Goal: Transaction & Acquisition: Obtain resource

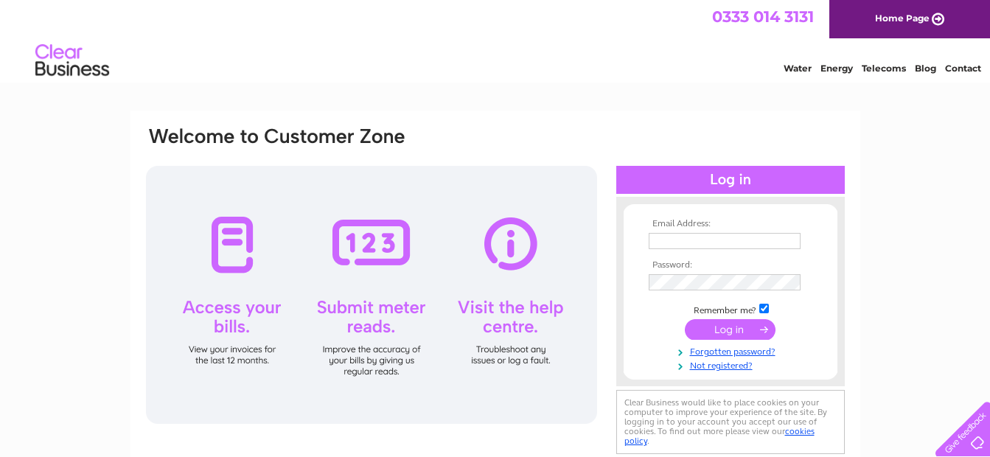
type input "[EMAIL_ADDRESS][DOMAIN_NAME]"
click at [723, 330] on input "submit" at bounding box center [730, 329] width 91 height 21
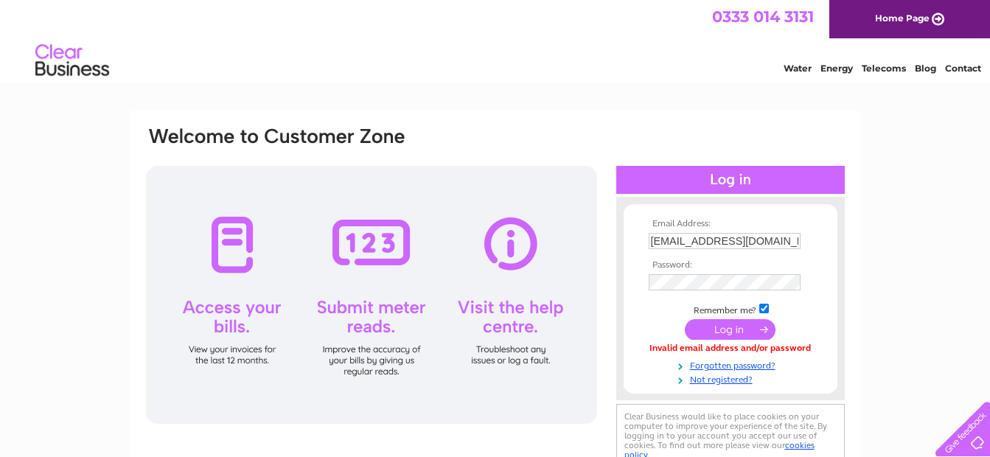
click at [725, 323] on input "submit" at bounding box center [730, 329] width 91 height 21
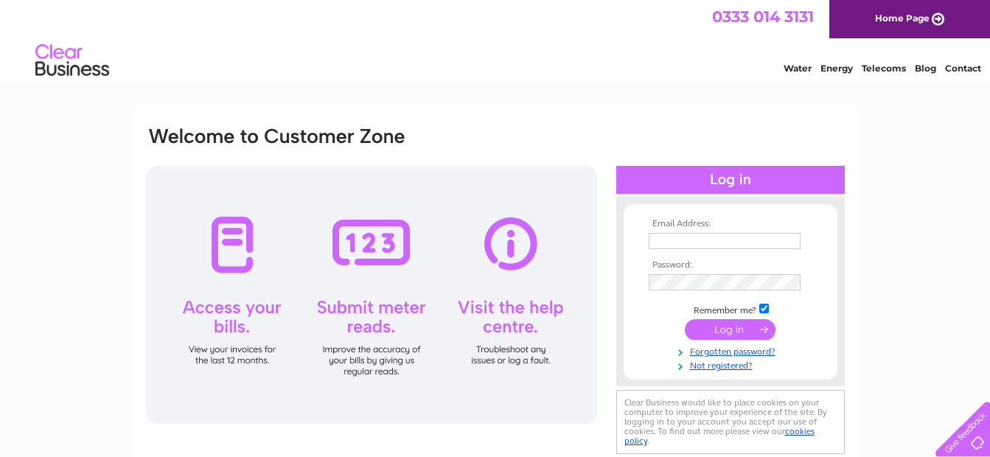
type input "[EMAIL_ADDRESS][DOMAIN_NAME]"
click at [725, 327] on input "submit" at bounding box center [730, 329] width 91 height 21
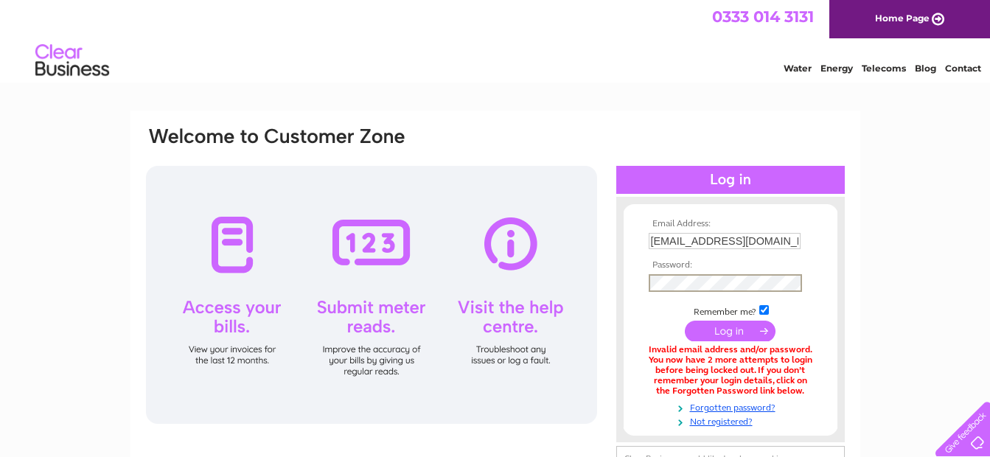
click at [628, 277] on form "Email Address: brecksowls@yahoo.co.uk Password:" at bounding box center [731, 323] width 214 height 209
click at [628, 277] on form "Email Address: brecksowls@yahoo.co.uk Password:" at bounding box center [731, 322] width 214 height 207
click at [685, 321] on input "submit" at bounding box center [730, 331] width 91 height 21
click at [739, 408] on link "Forgotten password?" at bounding box center [732, 405] width 167 height 14
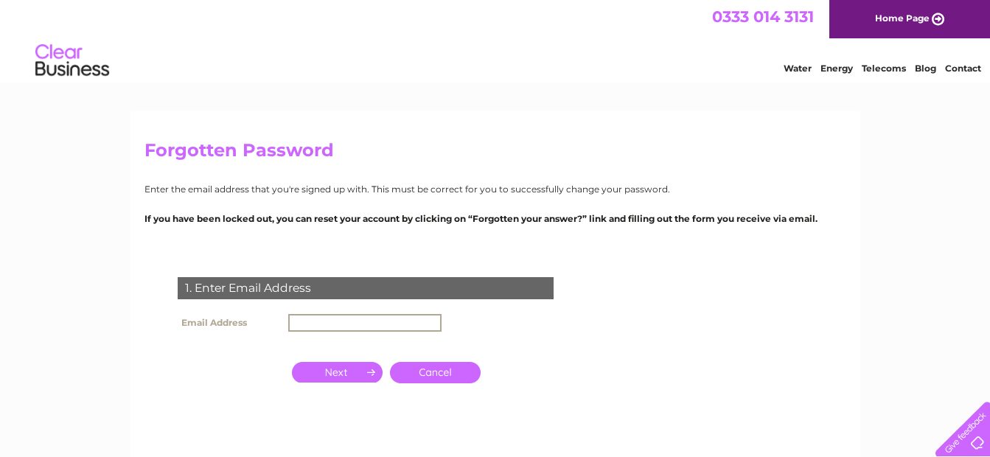
click at [321, 321] on input "text" at bounding box center [364, 323] width 153 height 18
type input "[EMAIL_ADDRESS][DOMAIN_NAME]"
click at [372, 370] on input "button" at bounding box center [337, 372] width 91 height 21
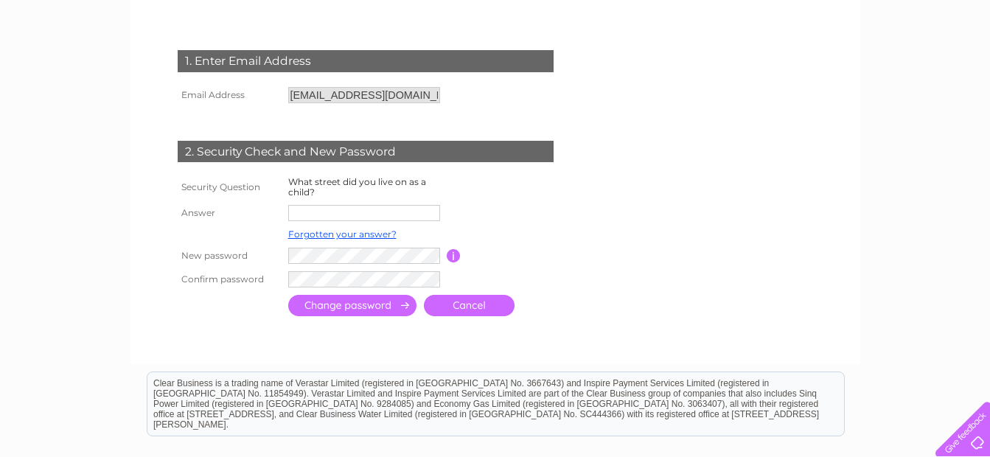
scroll to position [236, 0]
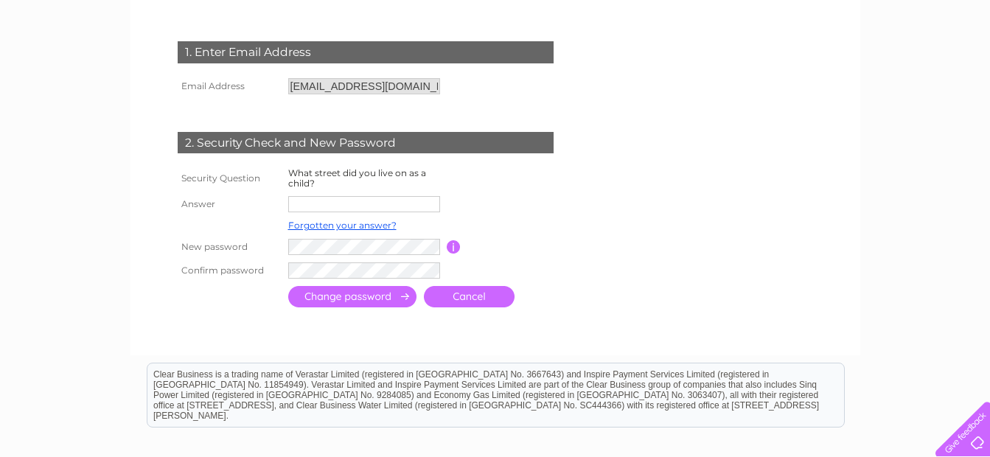
click at [323, 204] on input "text" at bounding box center [364, 204] width 152 height 16
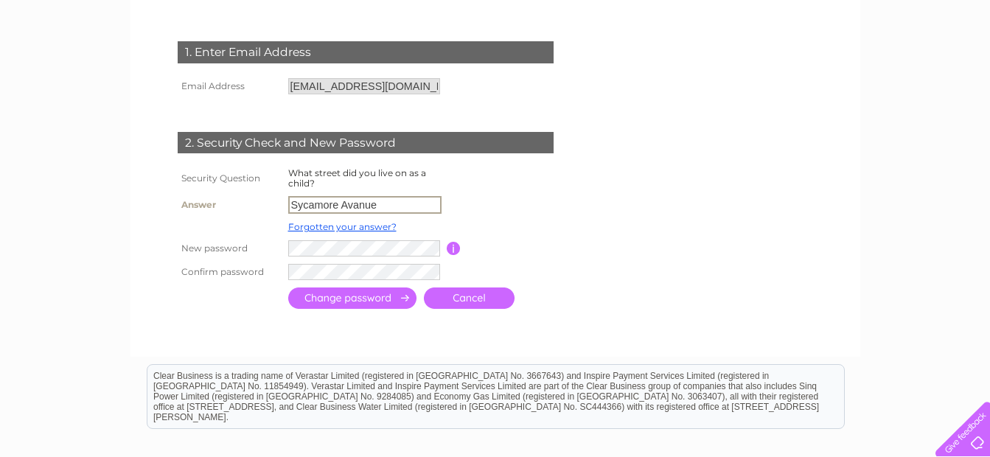
click at [356, 206] on input "Sycamore Avanue" at bounding box center [364, 205] width 153 height 18
click at [357, 205] on input "Sycamore Avanue" at bounding box center [364, 205] width 153 height 18
type input "Sycamore Avenue"
click at [316, 298] on input "submit" at bounding box center [352, 298] width 128 height 21
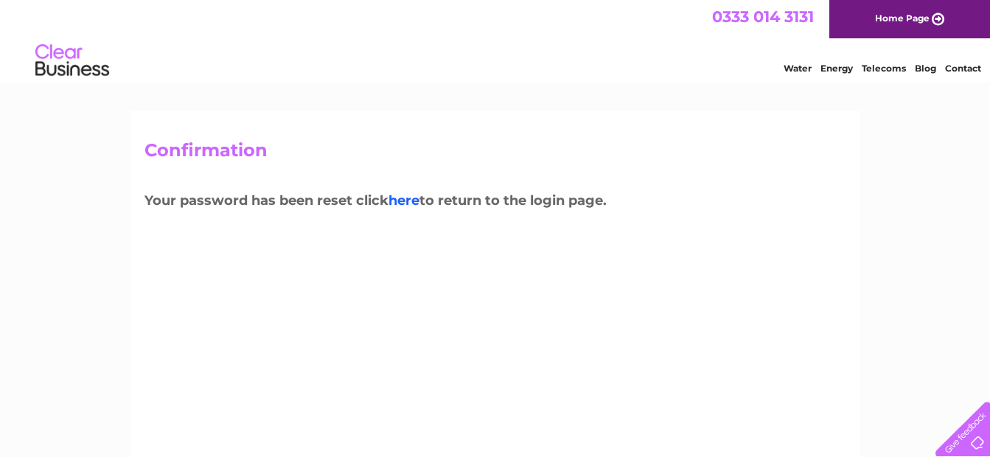
click at [410, 198] on link "here" at bounding box center [404, 200] width 31 height 16
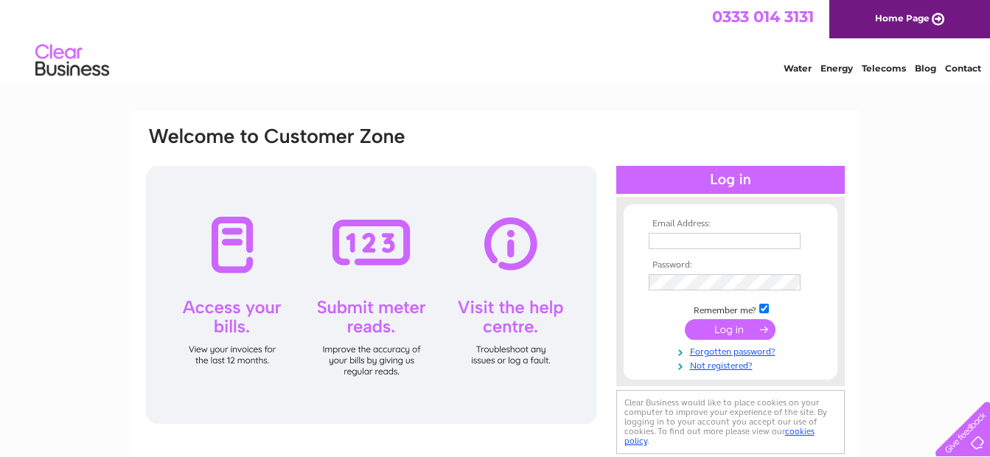
type input "[EMAIL_ADDRESS][DOMAIN_NAME]"
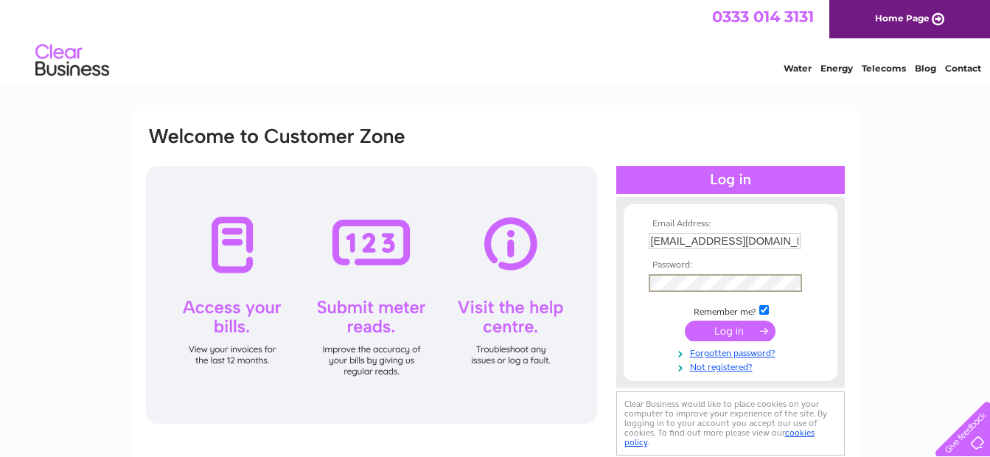
click at [643, 278] on form "Email Address: [EMAIL_ADDRESS][DOMAIN_NAME] Password:" at bounding box center [731, 296] width 214 height 154
click at [658, 330] on td at bounding box center [730, 331] width 171 height 28
click at [711, 331] on input "submit" at bounding box center [730, 329] width 91 height 21
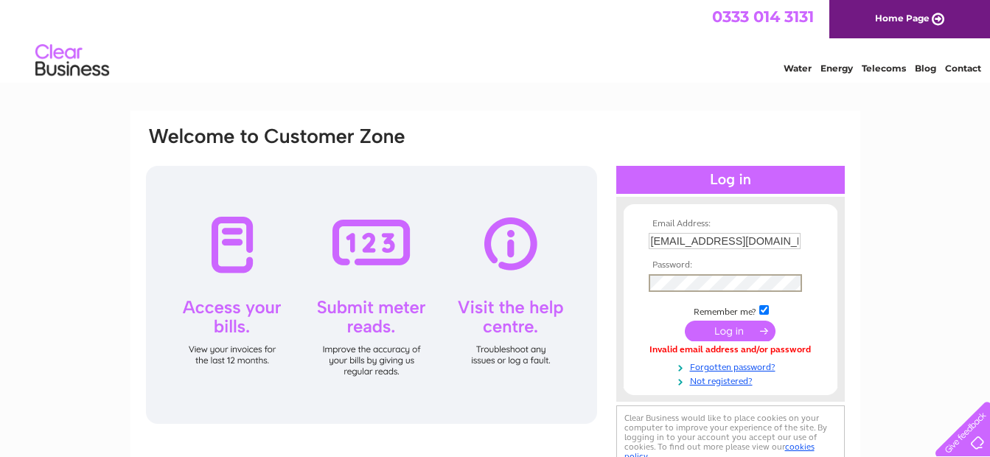
click at [630, 281] on form "Email Address: [EMAIL_ADDRESS][DOMAIN_NAME] Password:" at bounding box center [731, 303] width 214 height 168
click at [649, 379] on link "Not registered?" at bounding box center [732, 380] width 167 height 14
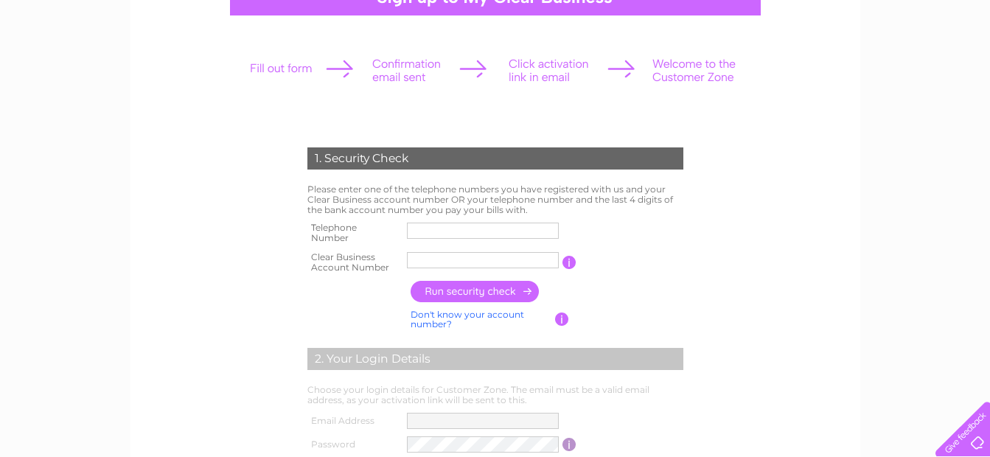
scroll to position [177, 0]
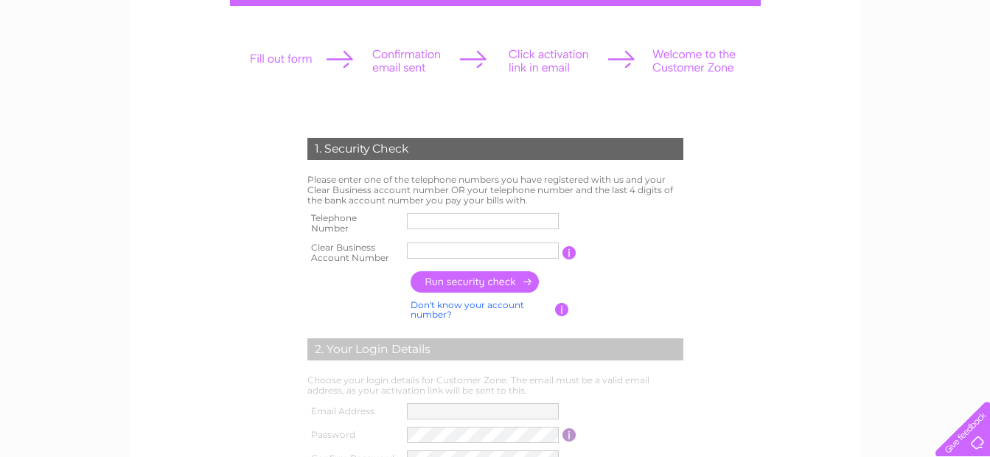
click at [420, 219] on input "text" at bounding box center [483, 221] width 152 height 16
type input "07894711346"
click at [467, 253] on input "Aston Hal" at bounding box center [483, 251] width 152 height 16
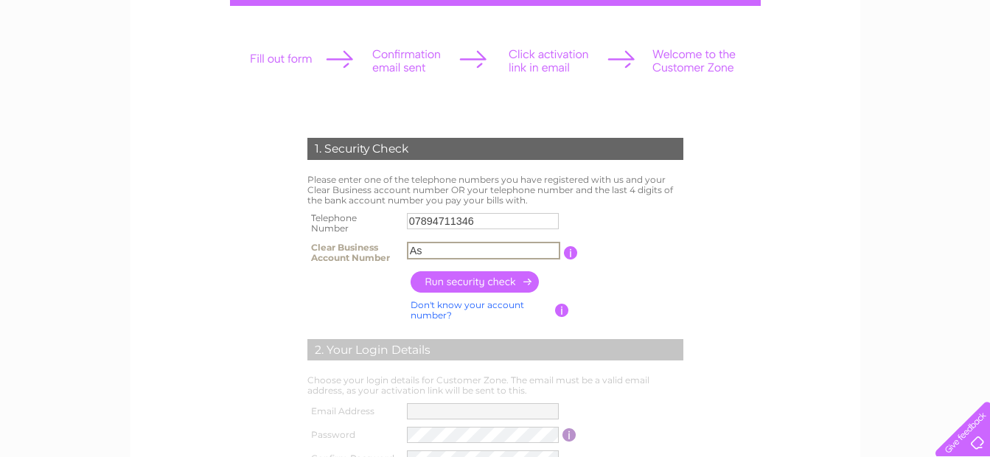
type input "A"
click at [458, 253] on input "3030" at bounding box center [483, 251] width 153 height 18
type input "30305847"
click at [497, 282] on input "button" at bounding box center [476, 281] width 130 height 21
type input "br********@ya*********"
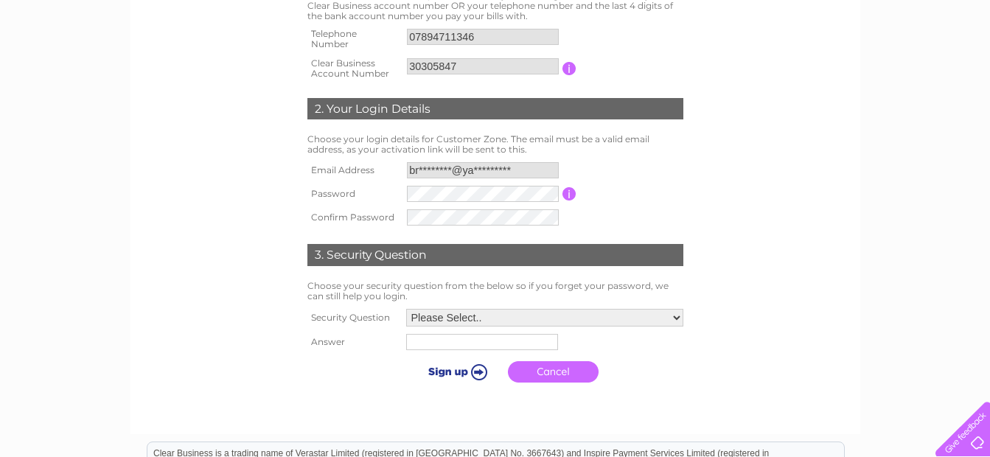
scroll to position [383, 0]
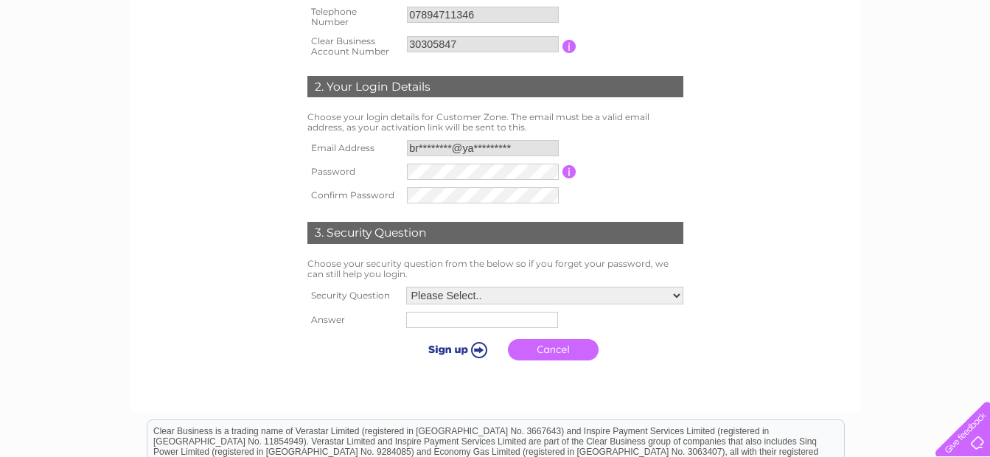
click at [826, 366] on form "1. Security Check Please enter one of the telephone numbers you have registered…" at bounding box center [496, 149] width 702 height 495
click at [678, 295] on select "Please Select.. In what town or city was your first job? In what town or city d…" at bounding box center [544, 296] width 277 height 18
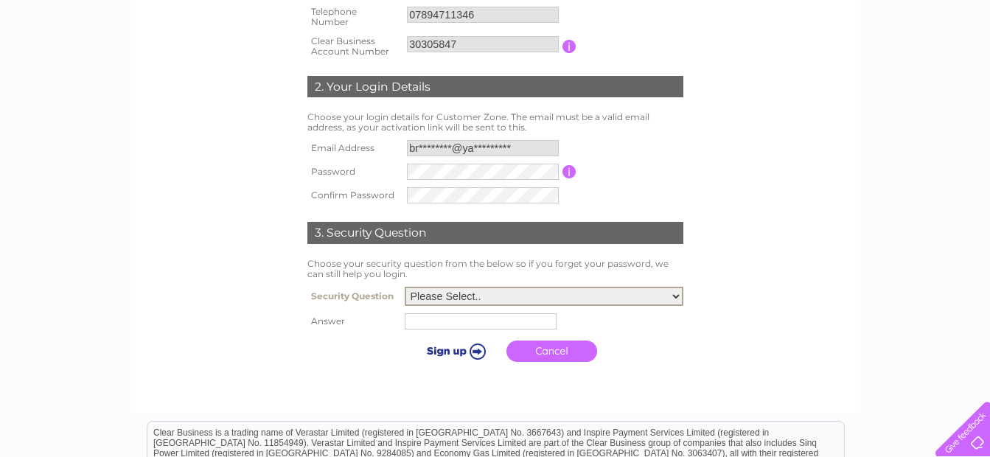
select select "4"
click at [405, 288] on select "Please Select.. In what town or city was your first job? In what town or city d…" at bounding box center [544, 296] width 279 height 19
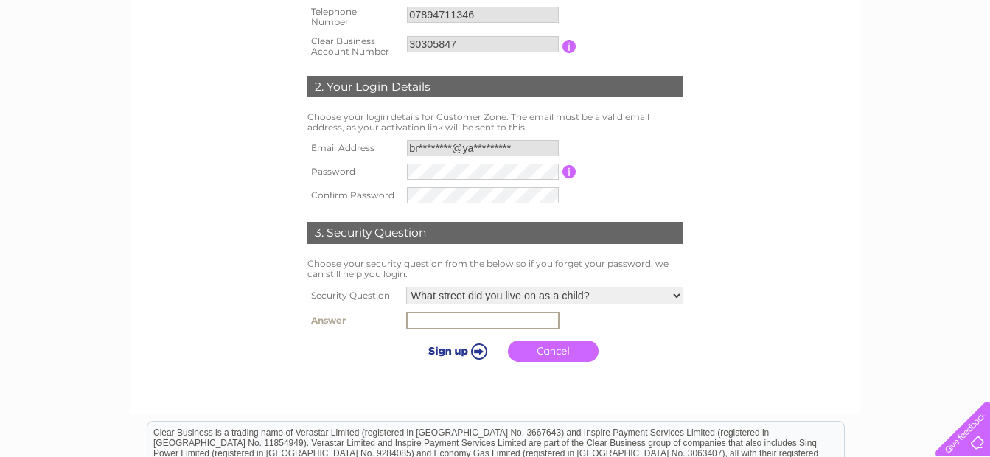
click at [450, 324] on input "text" at bounding box center [482, 321] width 153 height 18
type input "[GEOGRAPHIC_DATA]"
click at [476, 350] on input "submit" at bounding box center [455, 351] width 91 height 21
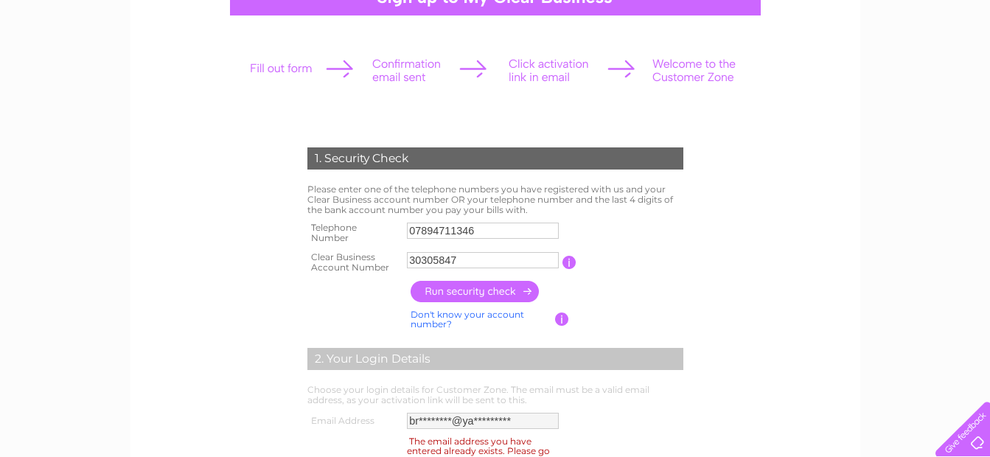
scroll to position [157, 0]
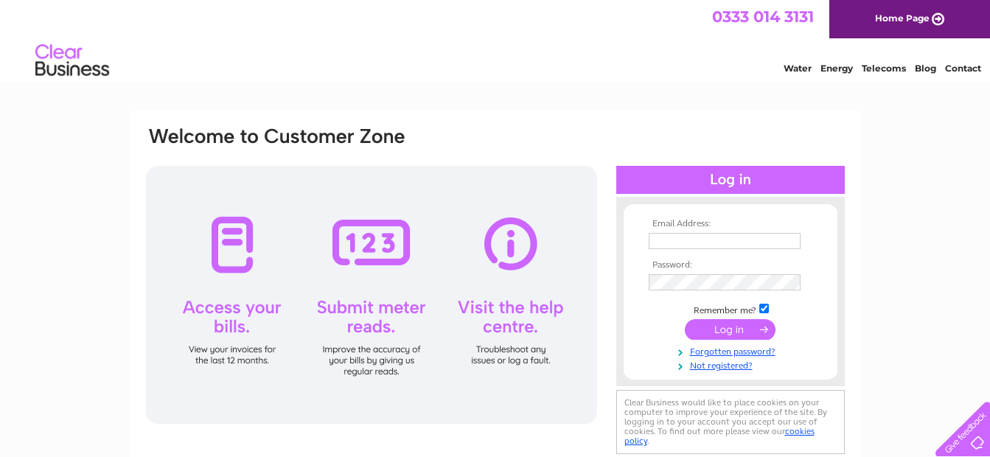
type input "[EMAIL_ADDRESS][DOMAIN_NAME]"
click at [741, 325] on input "submit" at bounding box center [730, 329] width 91 height 21
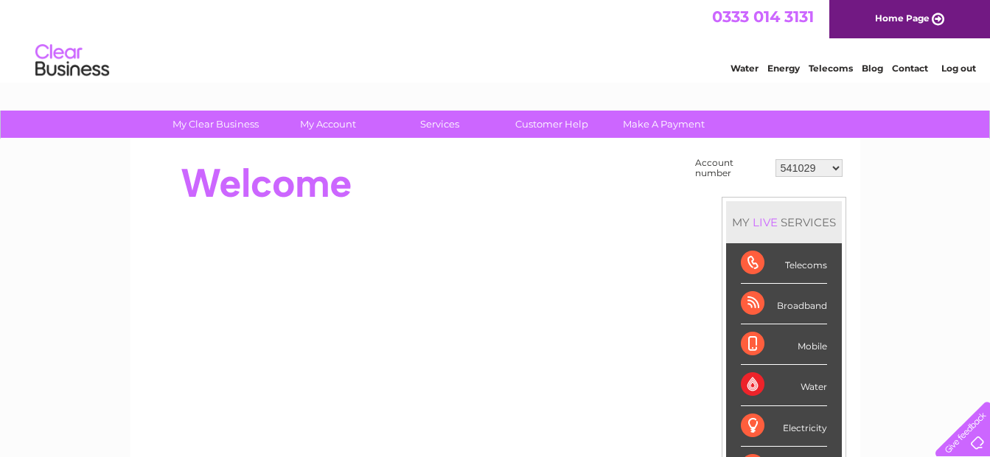
click at [838, 168] on select "541029 30274461 30305847" at bounding box center [809, 168] width 67 height 18
select select "30305847"
click at [776, 159] on select "541029 30274461 30305847" at bounding box center [809, 168] width 67 height 18
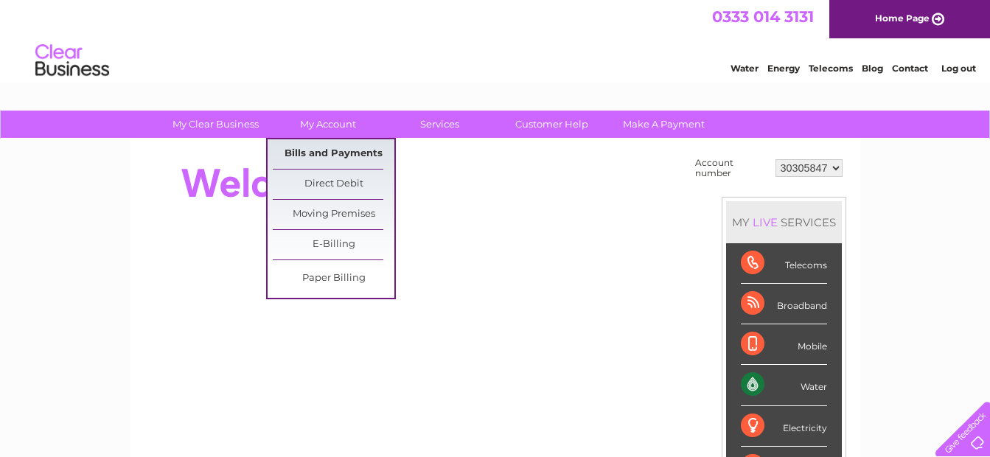
click at [310, 148] on link "Bills and Payments" at bounding box center [334, 153] width 122 height 29
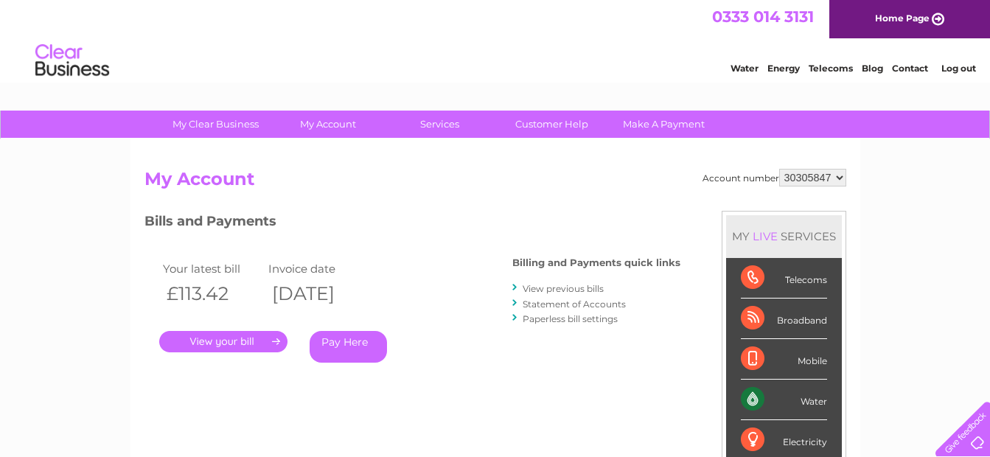
click at [223, 342] on link "." at bounding box center [223, 341] width 128 height 21
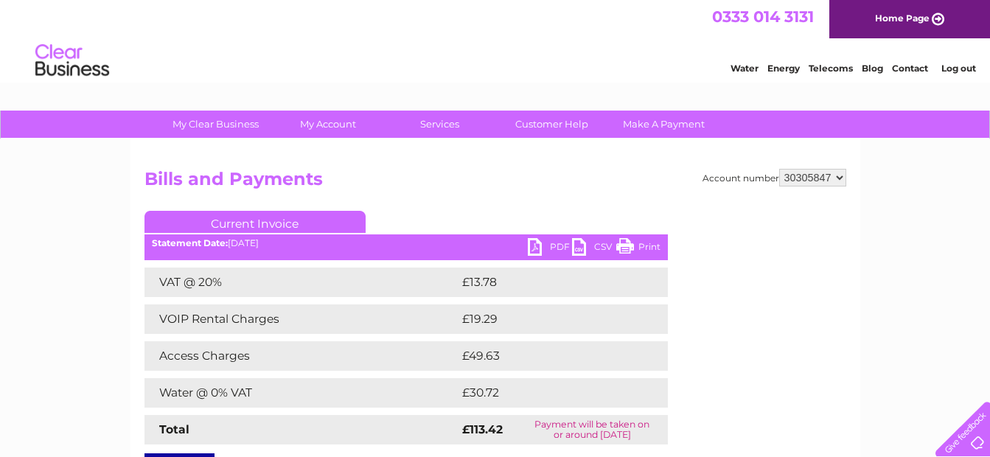
click at [950, 69] on link "Log out" at bounding box center [958, 68] width 35 height 11
